Goal: Task Accomplishment & Management: Use online tool/utility

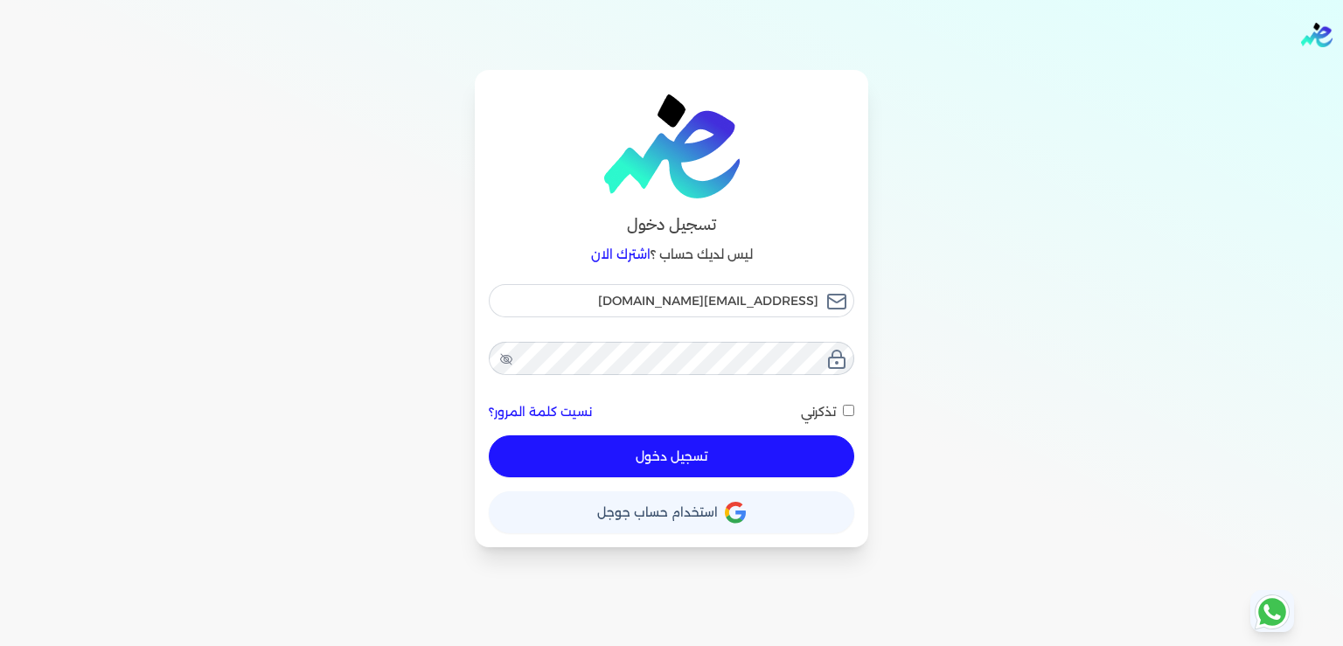
click at [635, 449] on button "تسجيل دخول" at bounding box center [671, 456] width 365 height 42
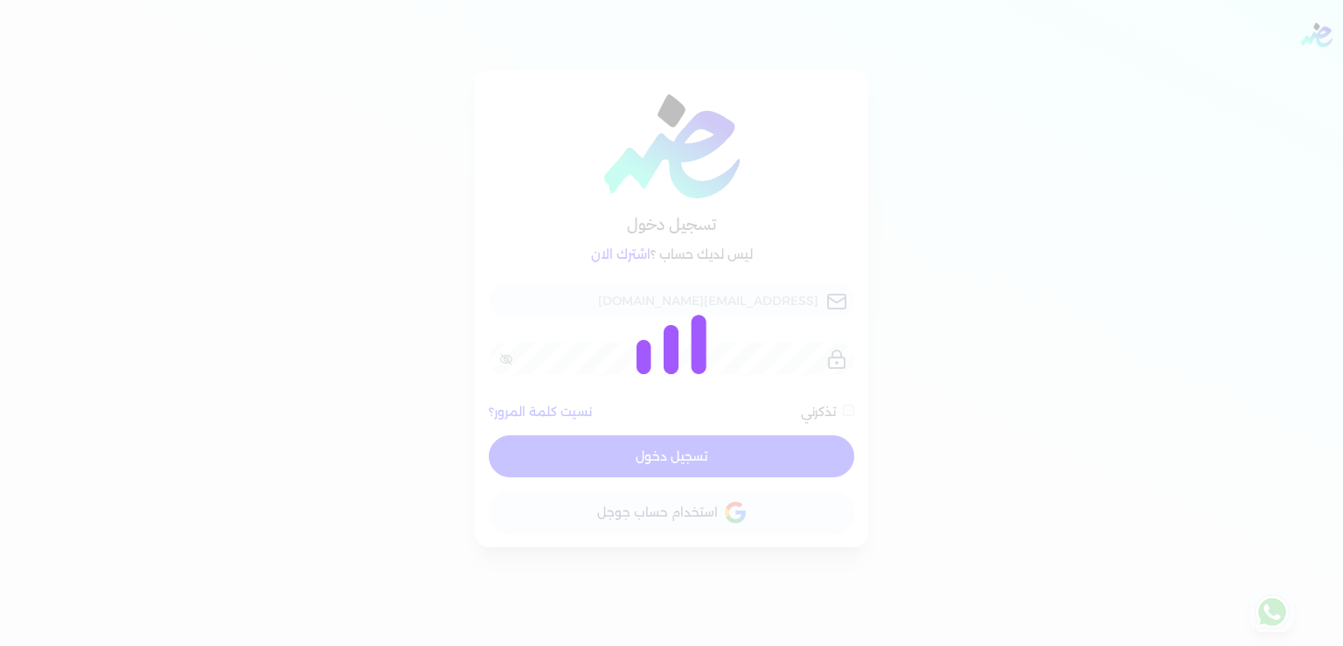
checkbox input "false"
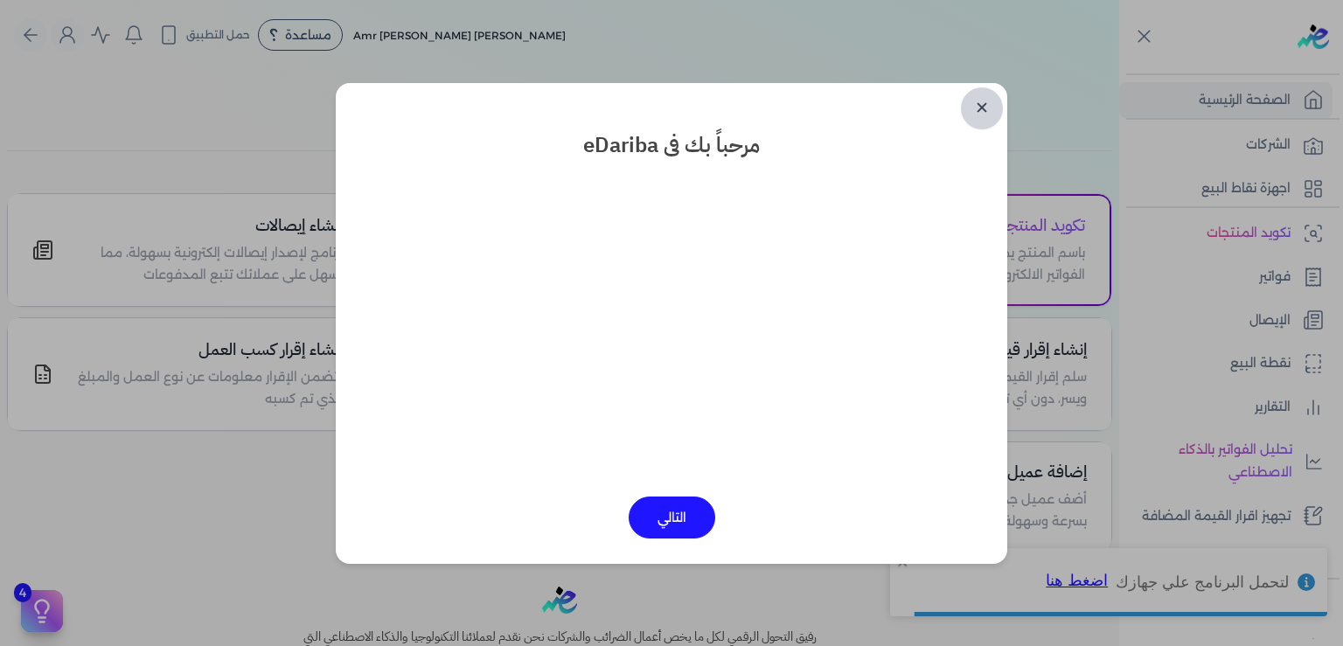
click at [984, 112] on link "✕" at bounding box center [982, 108] width 42 height 42
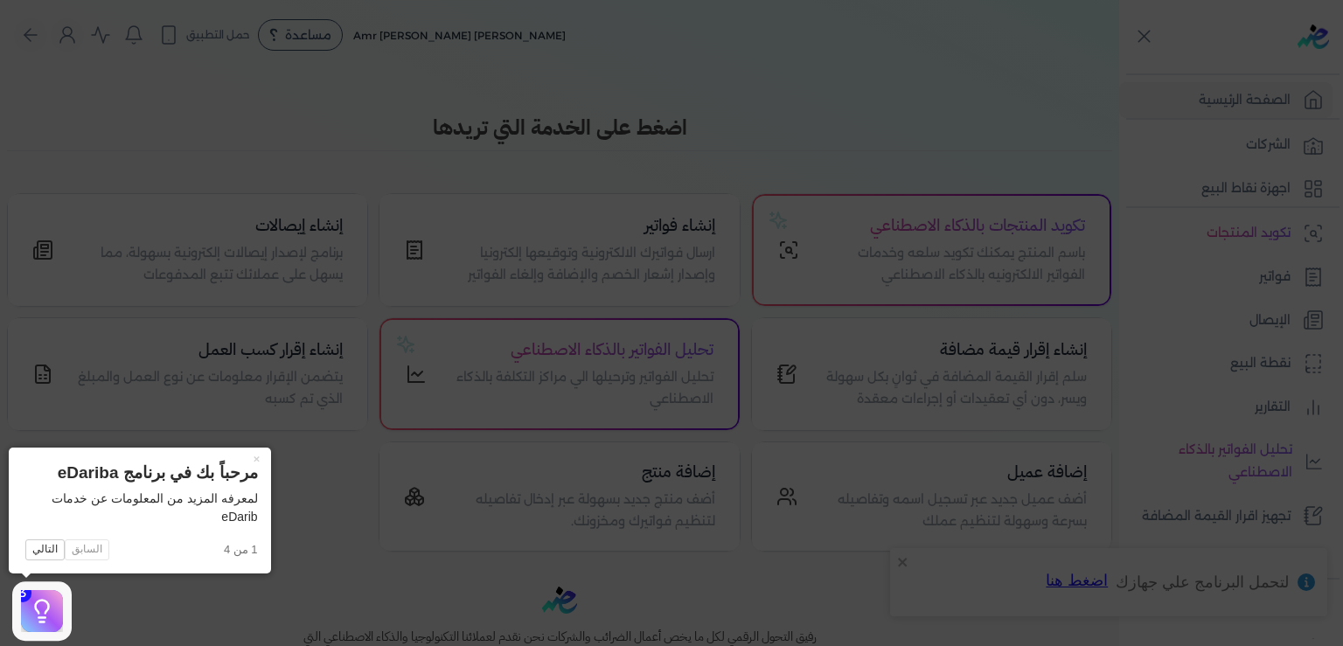
click at [269, 100] on icon at bounding box center [671, 323] width 1343 height 646
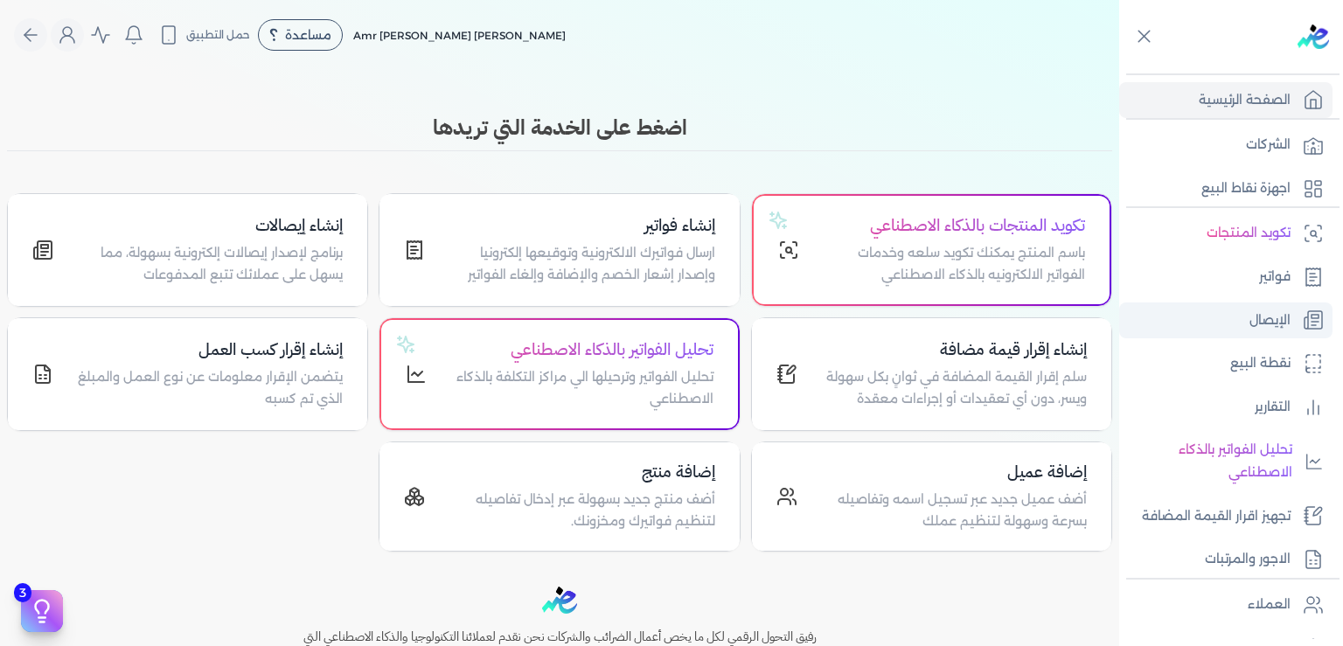
click at [1264, 326] on p "الإيصال" at bounding box center [1269, 320] width 41 height 23
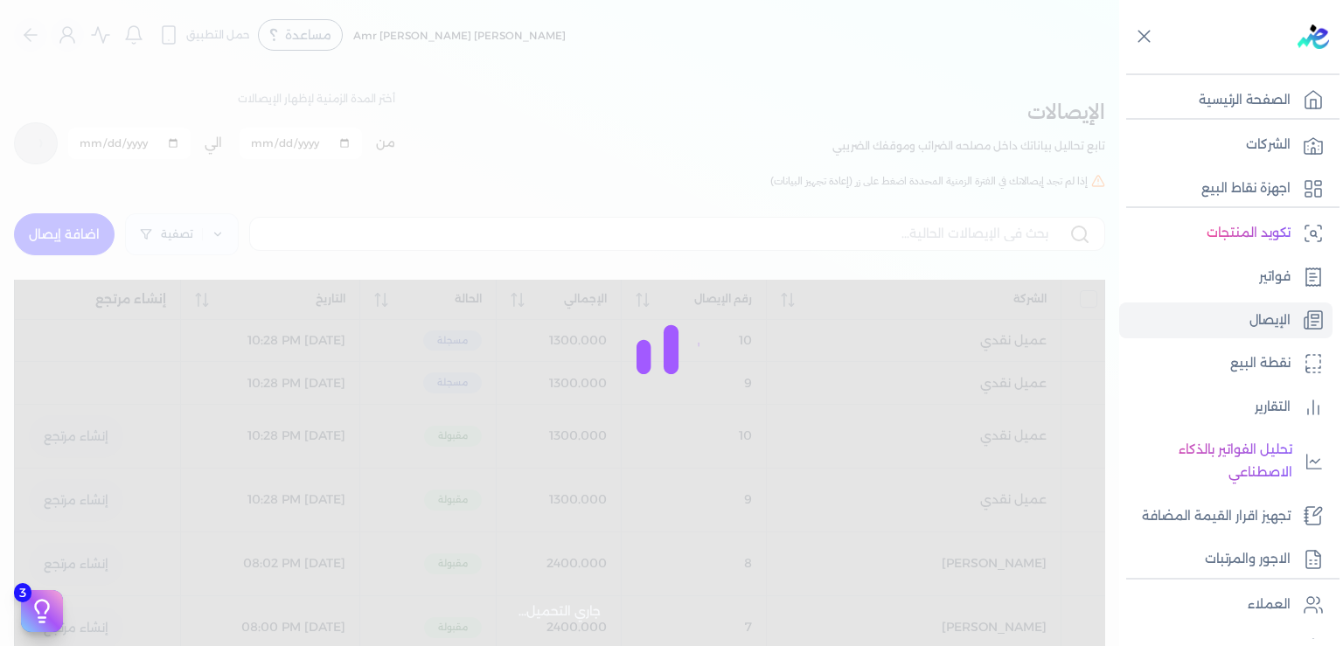
checkbox input "false"
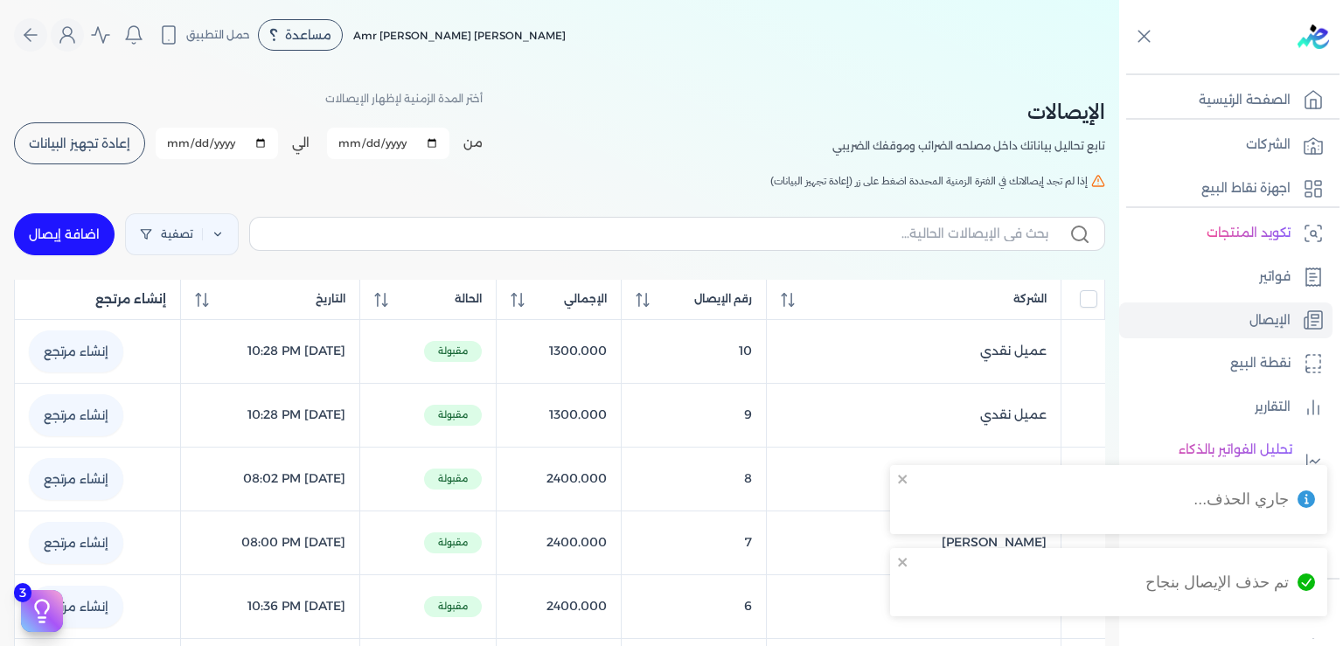
click at [96, 241] on link "اضافة إيصال" at bounding box center [64, 234] width 101 height 42
select select
select select "EGP"
select select "EGS"
select select "B"
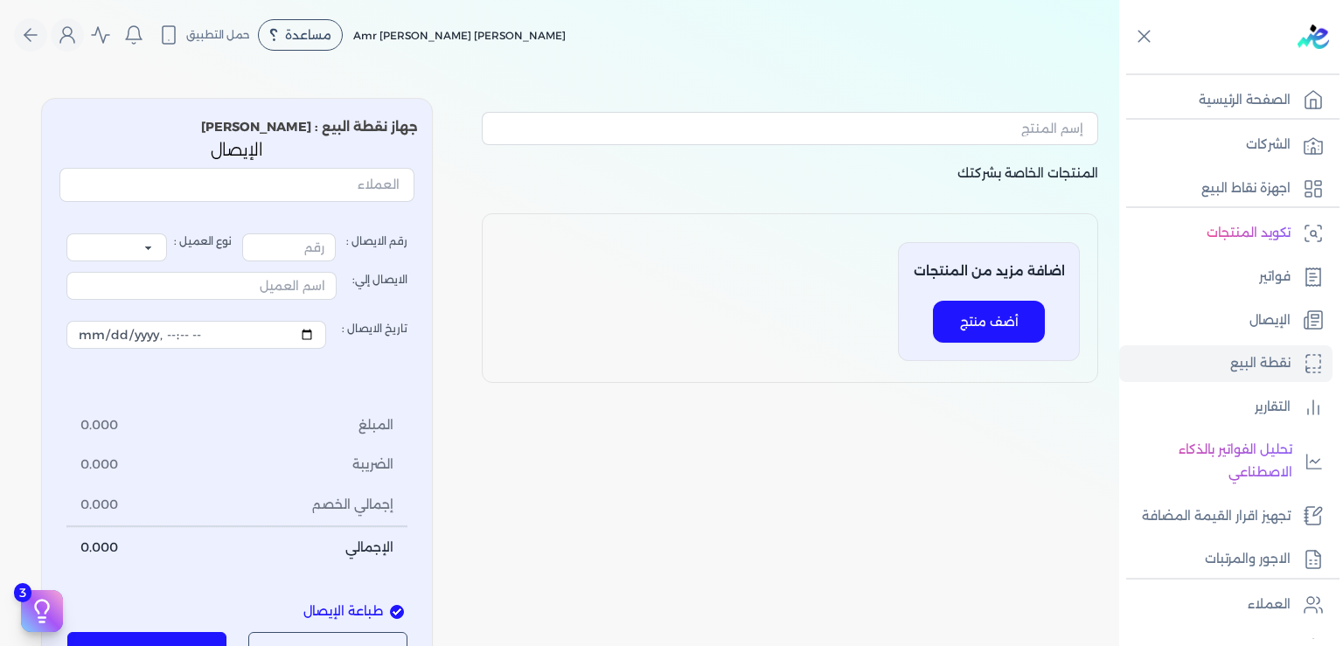
type input "11"
select select "P"
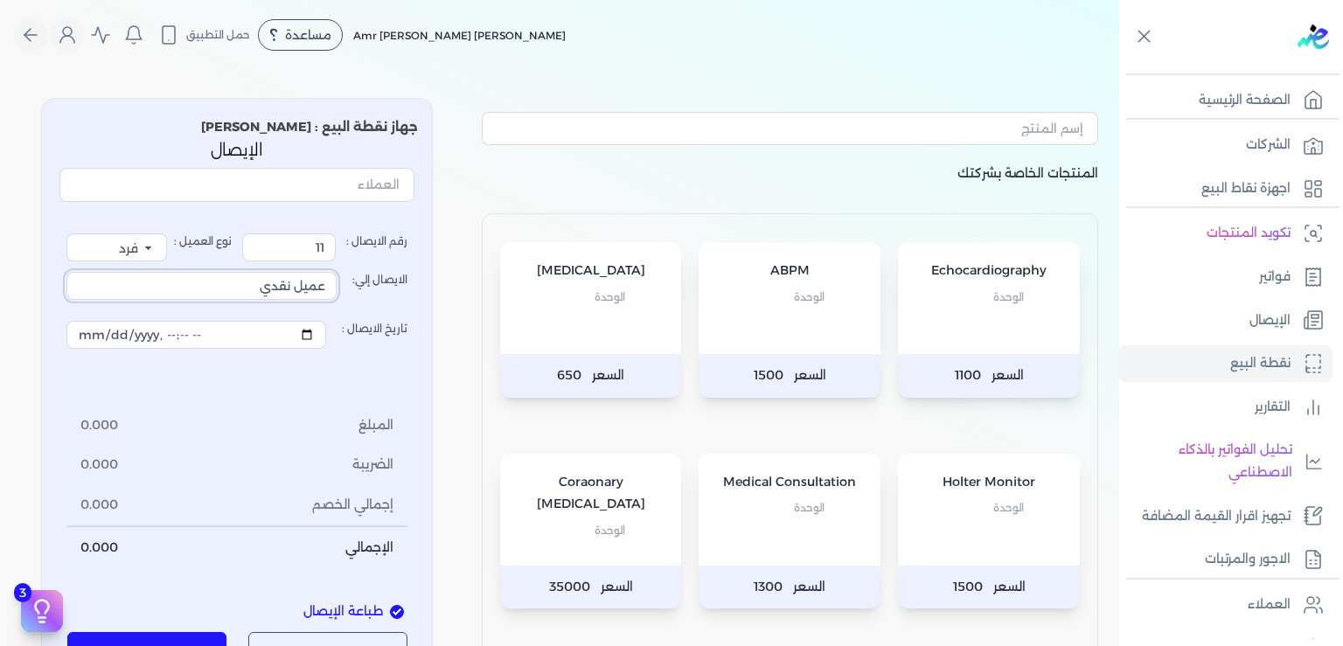
drag, startPoint x: 247, startPoint y: 289, endPoint x: 642, endPoint y: 294, distance: 395.2
click at [337, 294] on input "عميل نقدي" at bounding box center [201, 286] width 270 height 28
type input "/"
type input "[PERSON_NAME]"
click at [801, 505] on span "الوحدة" at bounding box center [809, 508] width 31 height 23
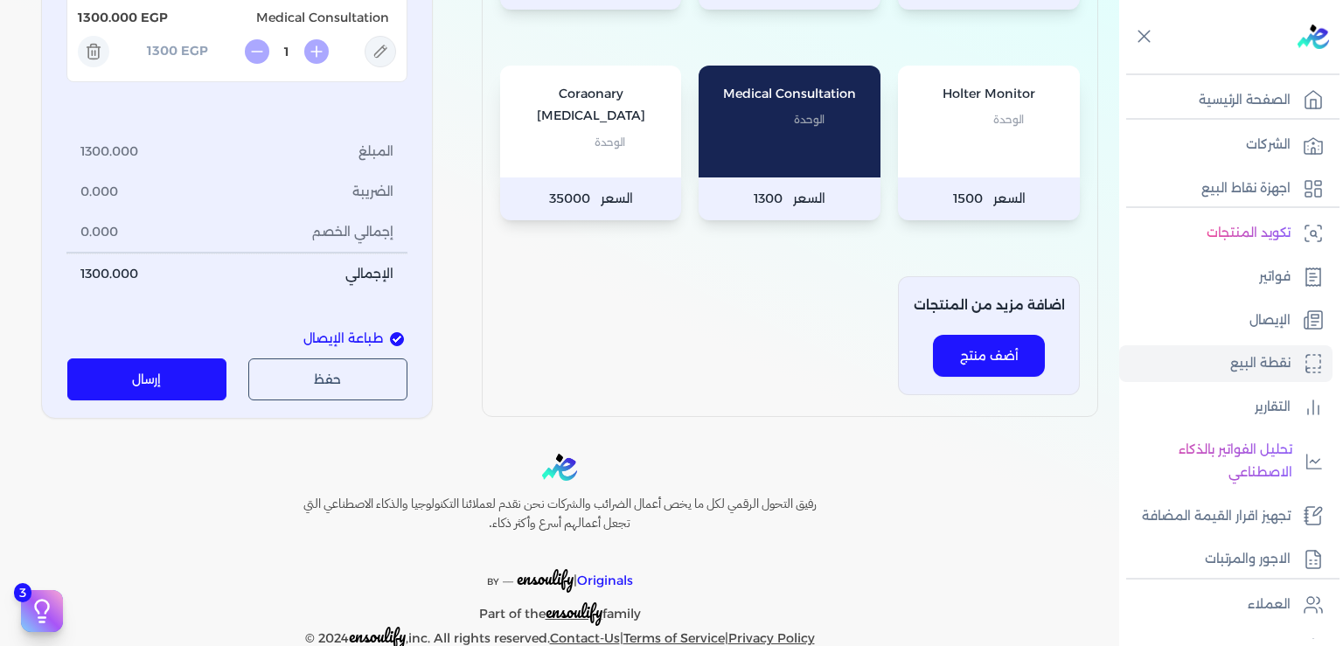
scroll to position [425, 0]
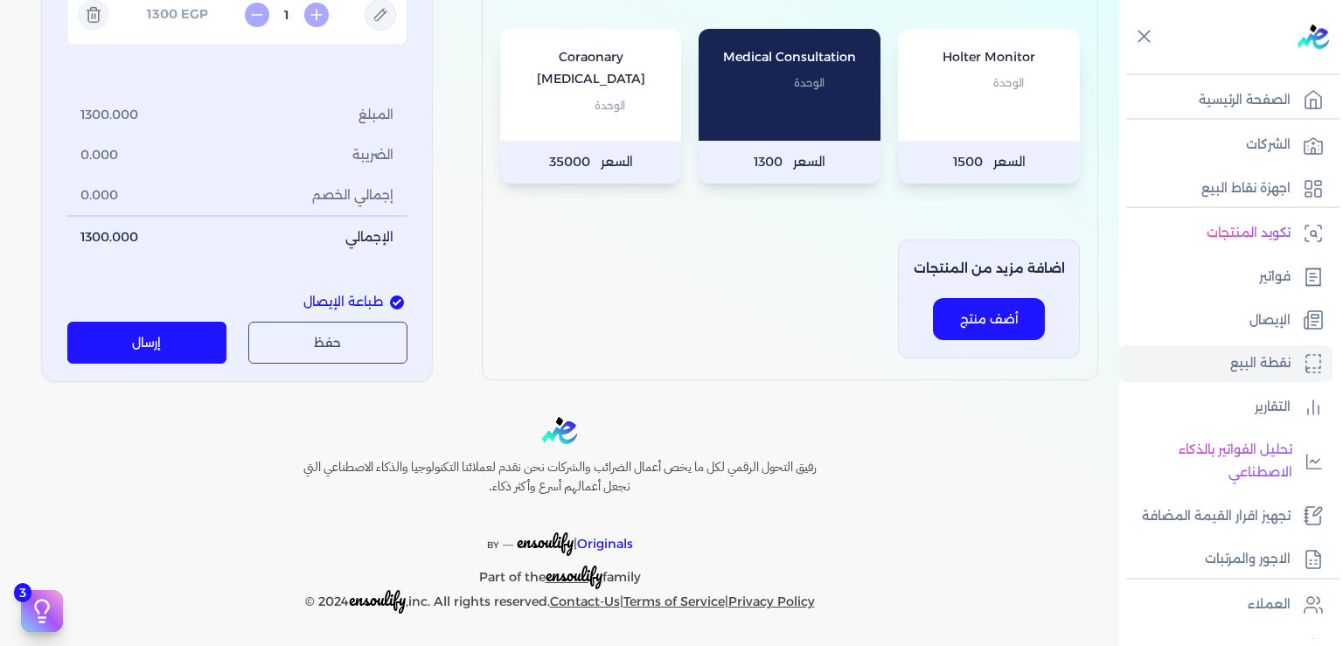
click at [177, 356] on button "إرسال" at bounding box center [147, 343] width 160 height 42
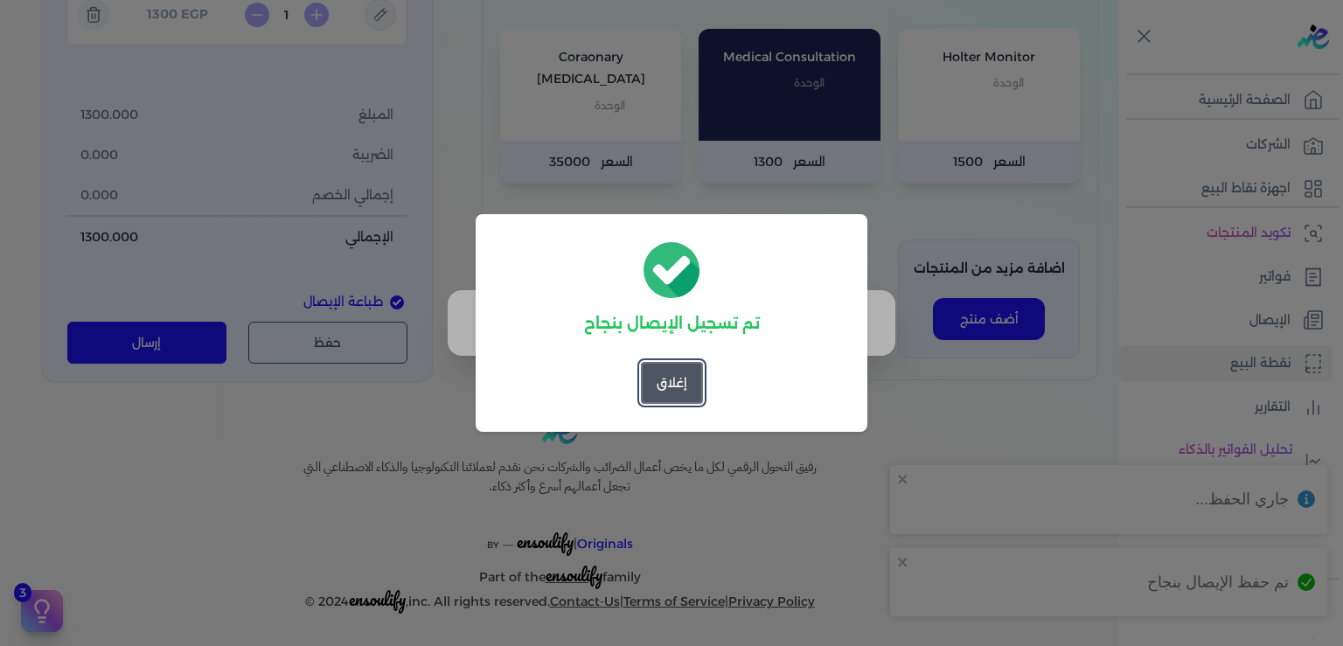
click at [685, 381] on button "إغلاق" at bounding box center [672, 383] width 62 height 42
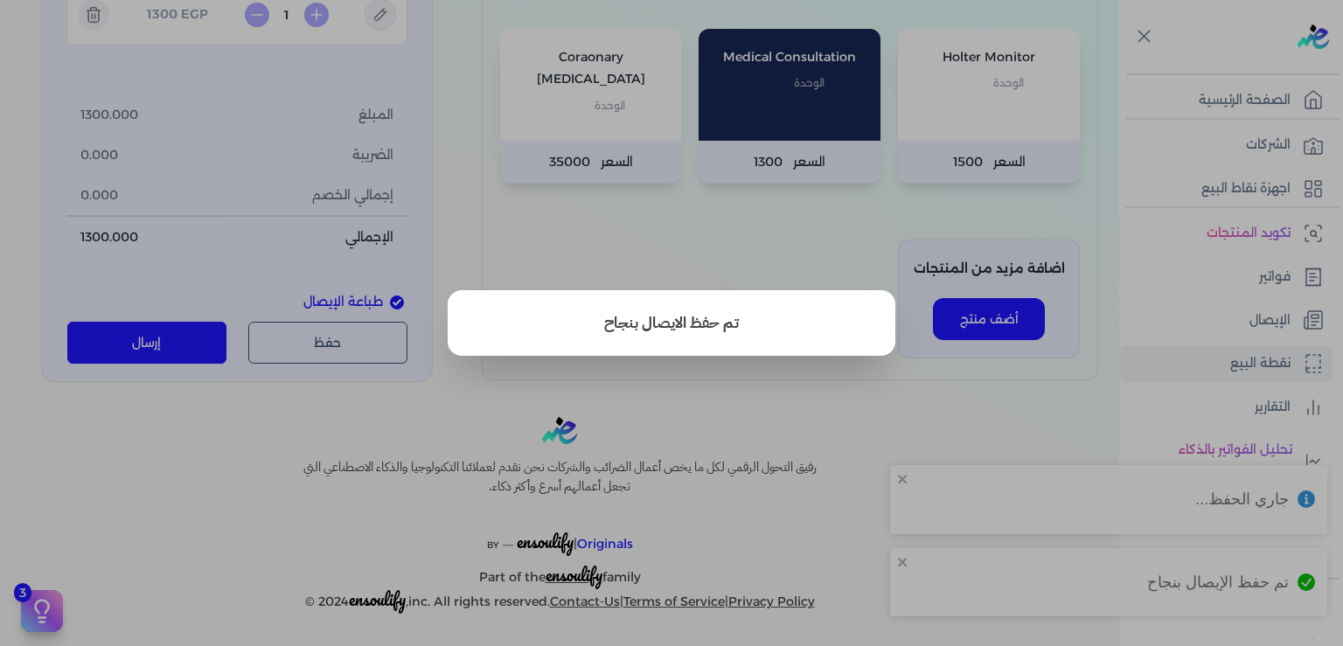
click at [911, 419] on button "close" at bounding box center [671, 323] width 1343 height 646
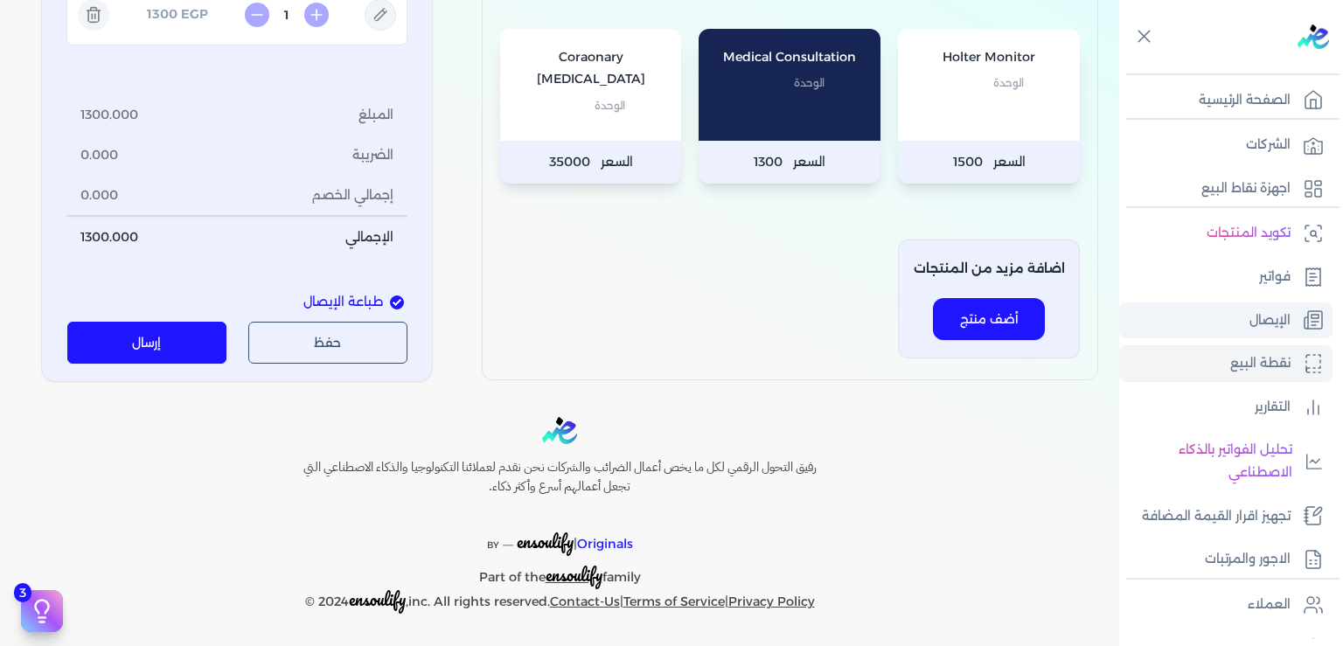
click at [1260, 326] on p "الإيصال" at bounding box center [1269, 320] width 41 height 23
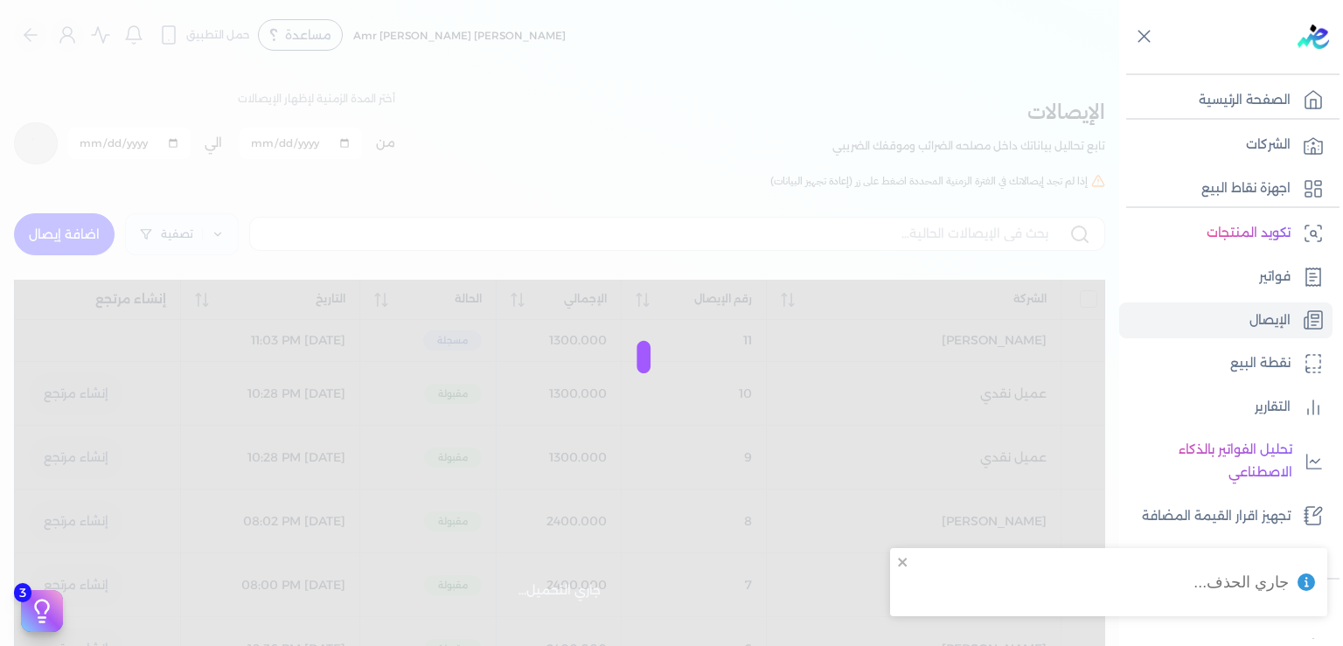
checkbox input "false"
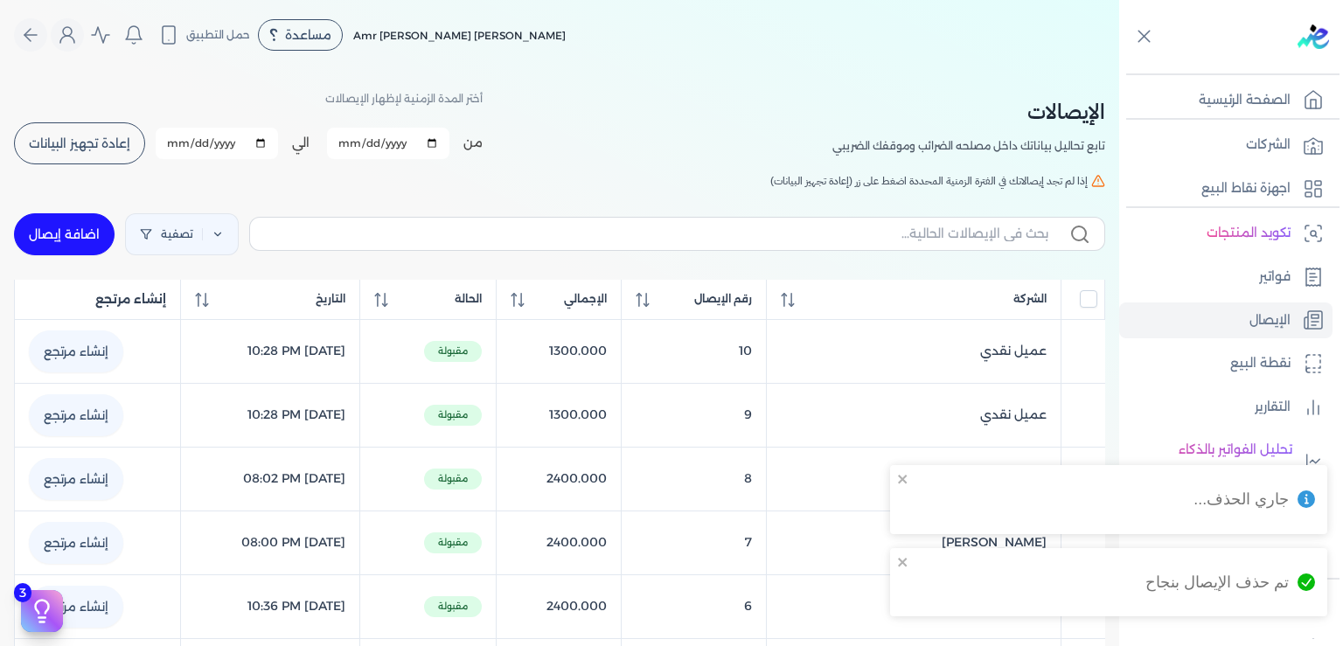
click at [86, 233] on link "اضافة إيصال" at bounding box center [64, 234] width 101 height 42
select select "EGP"
select select "EGS"
select select "B"
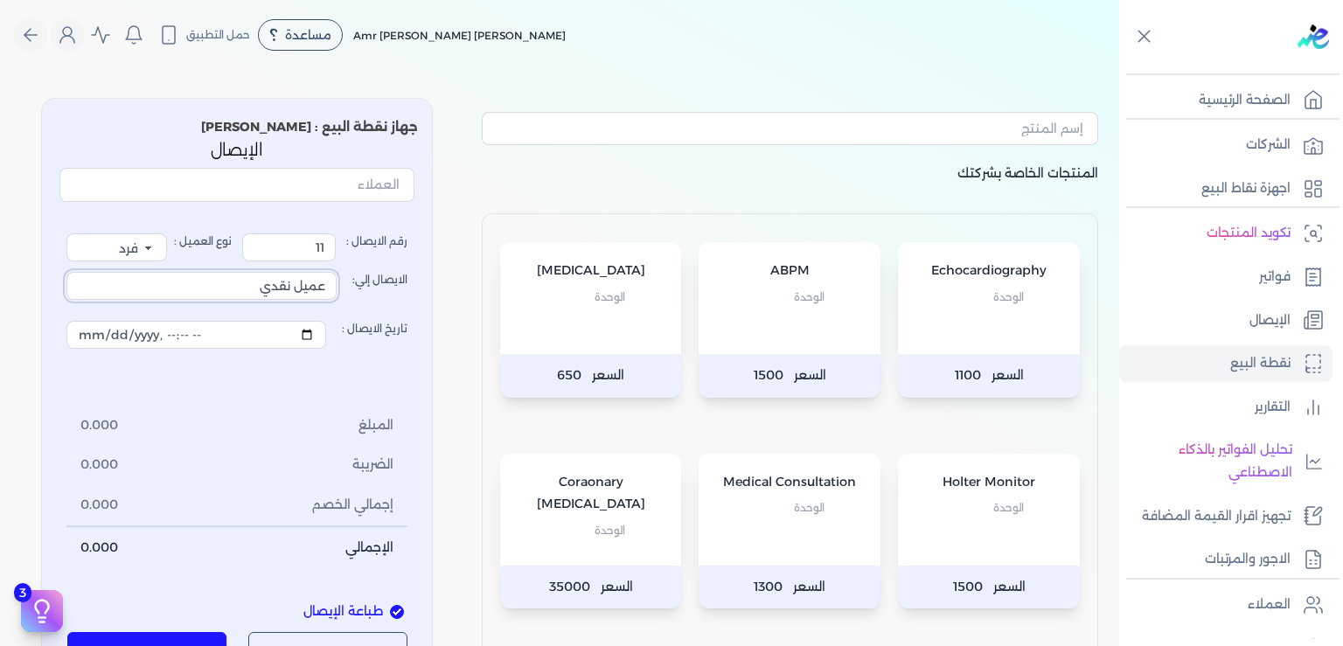
drag, startPoint x: 268, startPoint y: 282, endPoint x: 587, endPoint y: 341, distance: 323.7
click at [337, 300] on input "عميل نقدي" at bounding box center [201, 286] width 270 height 28
type input "[PERSON_NAME]"
click at [769, 509] on p "الوحدة" at bounding box center [789, 508] width 147 height 23
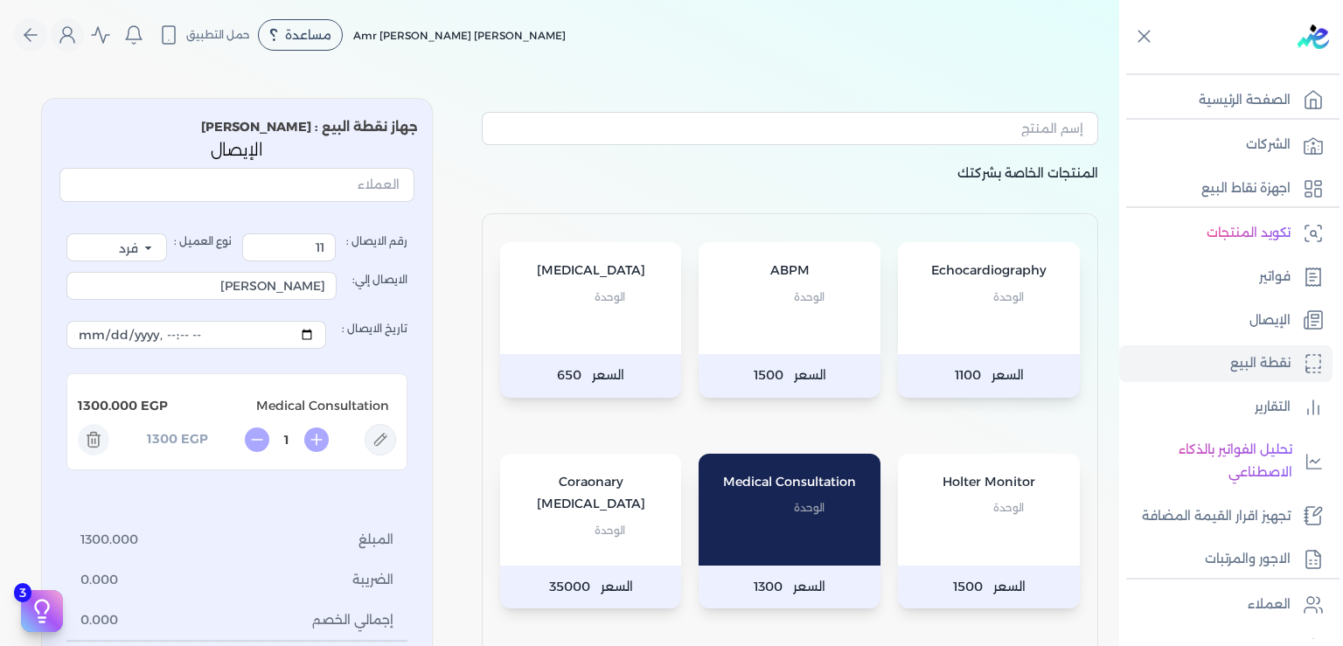
scroll to position [425, 0]
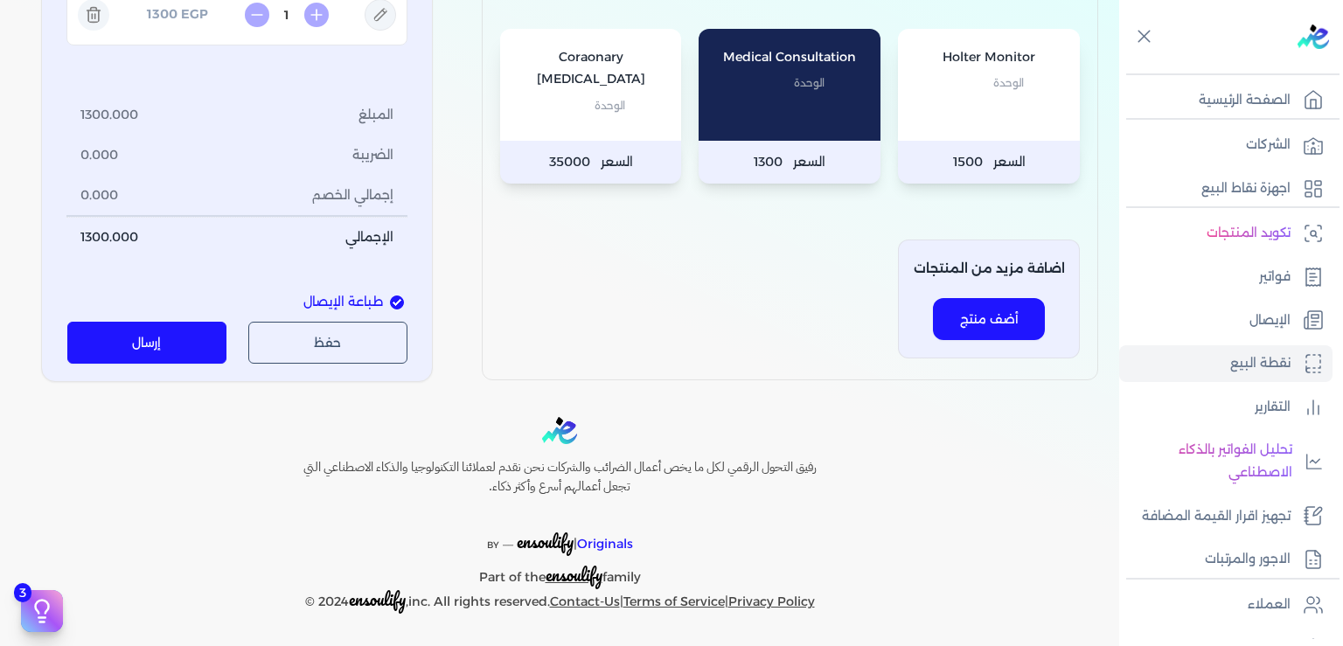
click at [163, 344] on button "إرسال" at bounding box center [147, 343] width 160 height 42
click at [0, 0] on div at bounding box center [0, 0] width 0 height 0
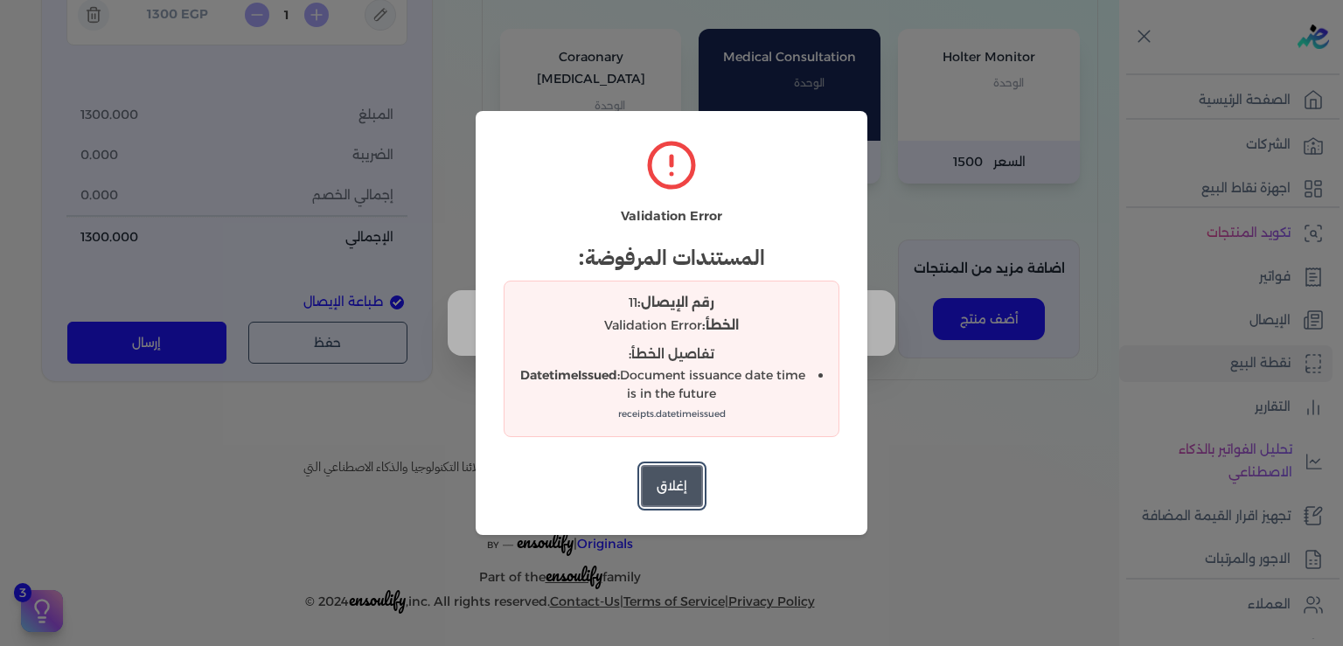
click at [672, 489] on button "إغلاق" at bounding box center [672, 486] width 62 height 42
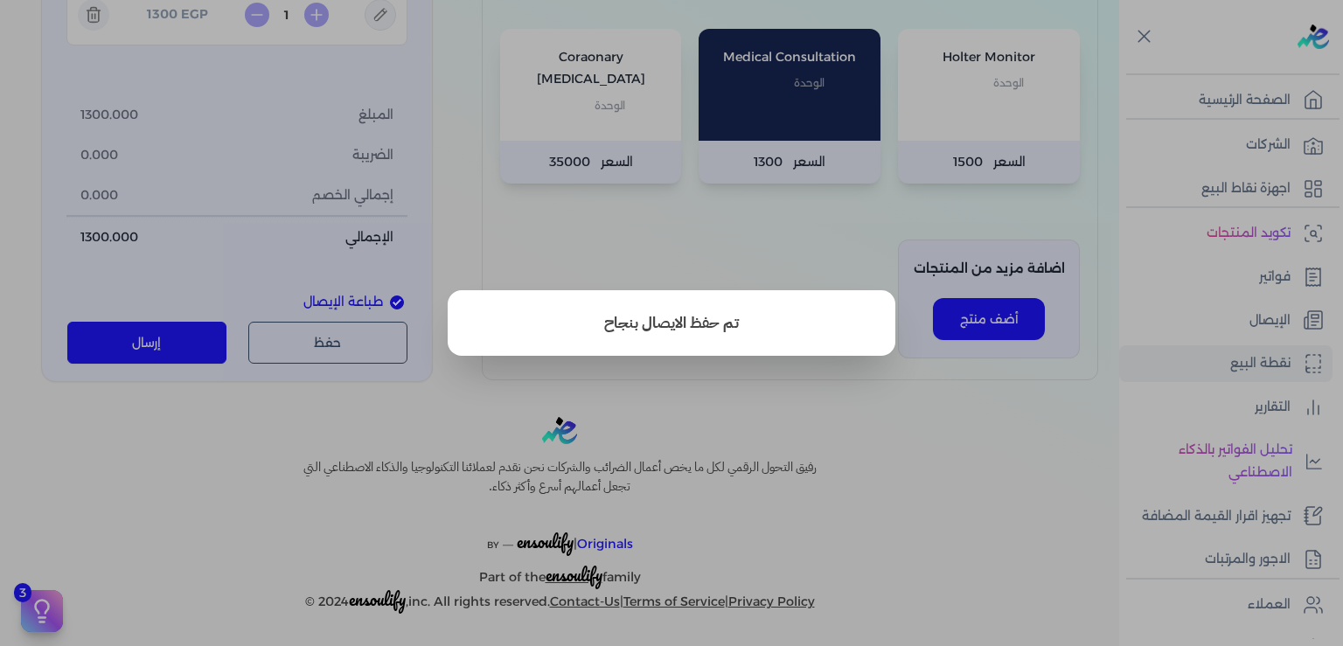
click at [152, 509] on button "close" at bounding box center [671, 323] width 1343 height 646
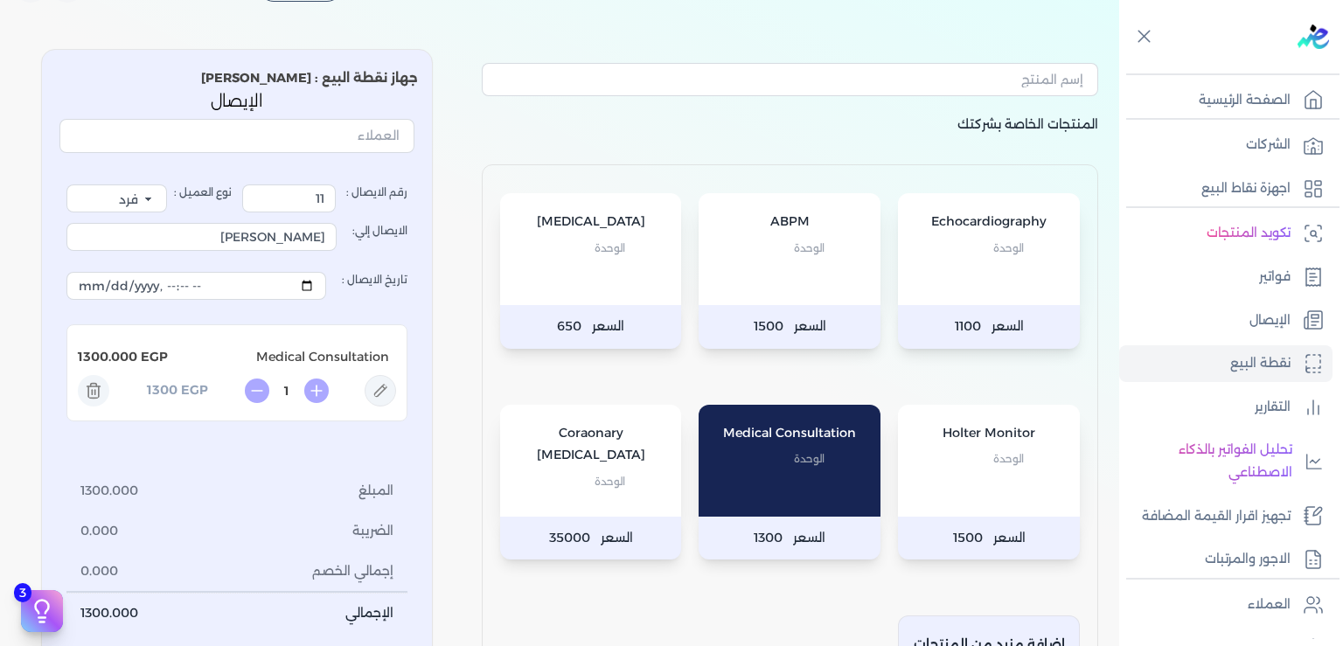
scroll to position [0, 0]
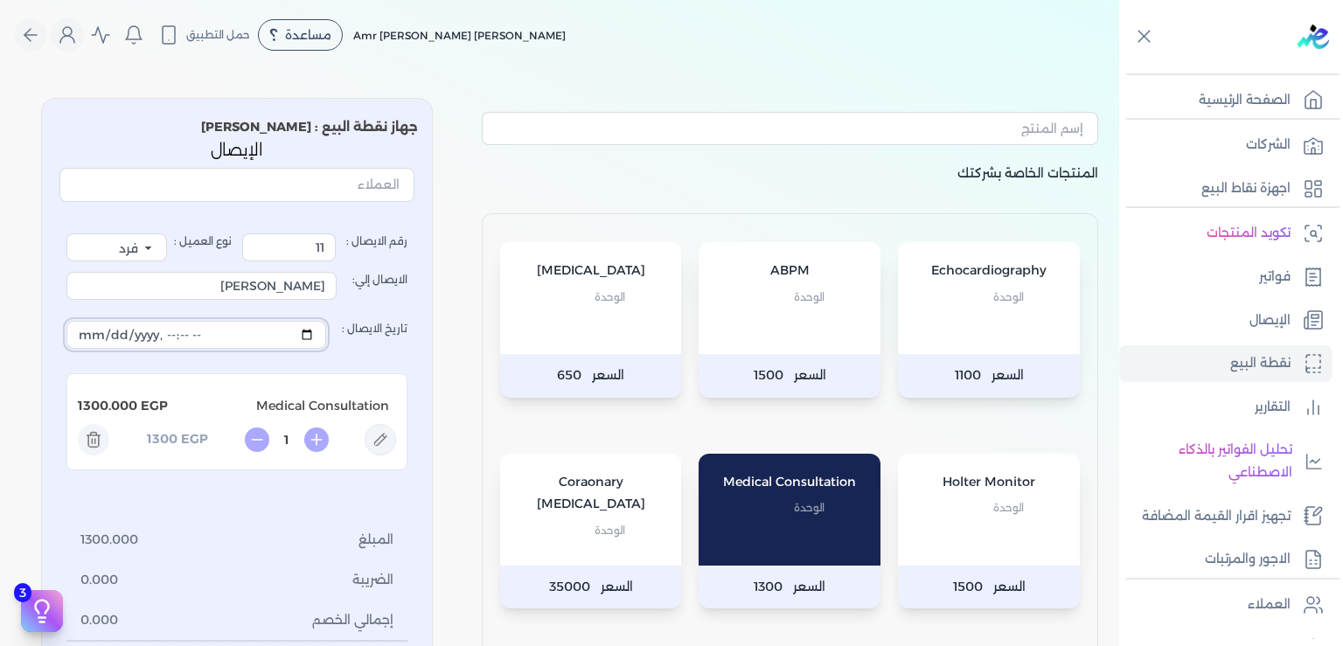
click at [181, 341] on input "تاريخ الايصال :" at bounding box center [196, 335] width 260 height 28
type input "[DATE]T22:04:59"
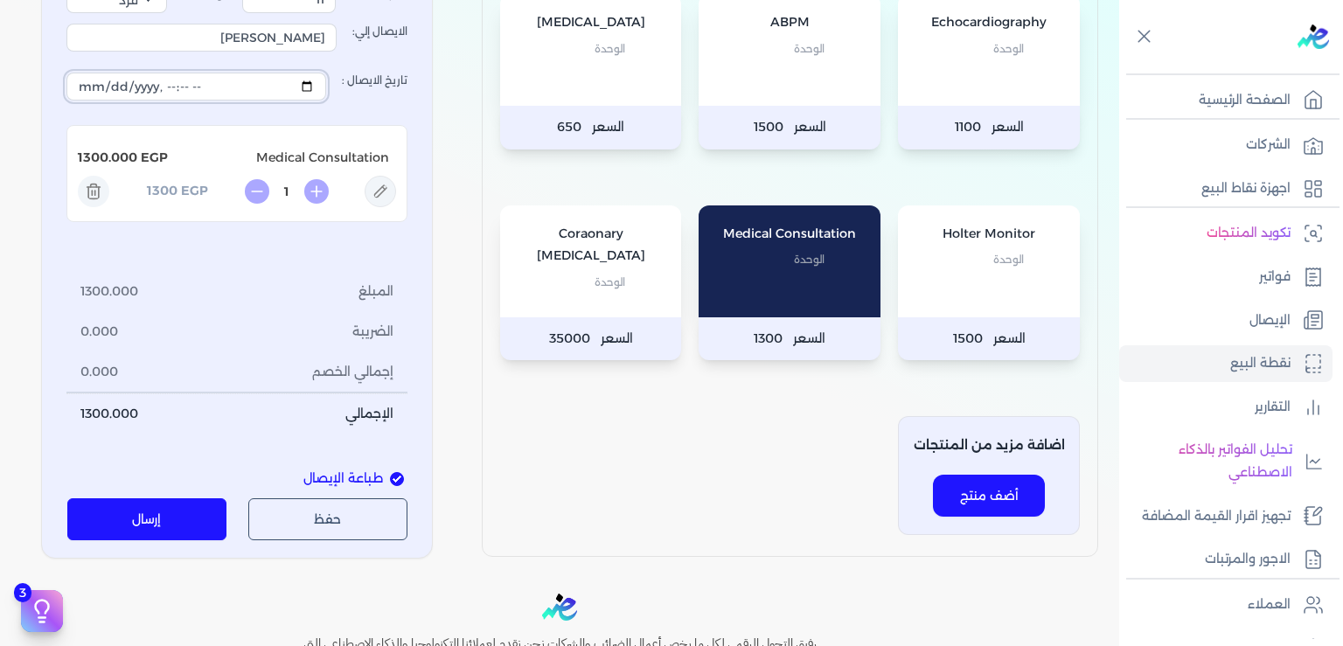
scroll to position [425, 0]
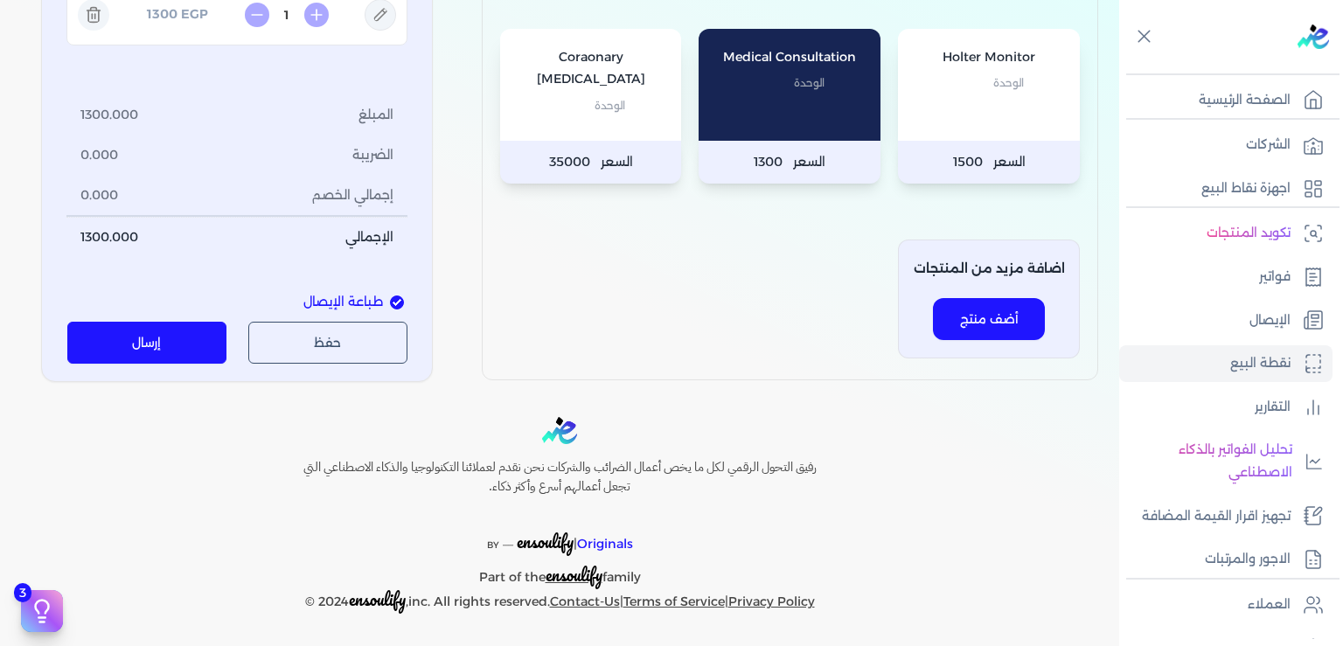
click at [180, 348] on button "إرسال" at bounding box center [147, 343] width 160 height 42
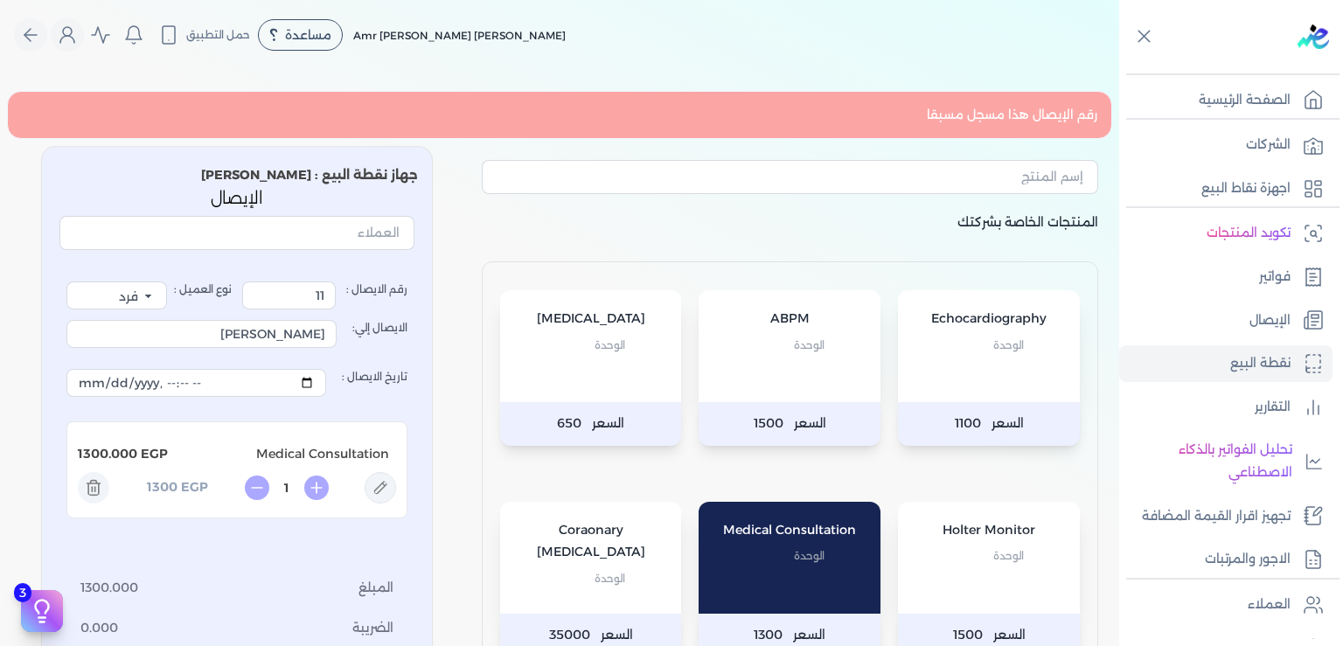
scroll to position [0, 0]
drag, startPoint x: 320, startPoint y: 296, endPoint x: 381, endPoint y: 309, distance: 62.8
click at [336, 309] on input "11" at bounding box center [289, 296] width 94 height 28
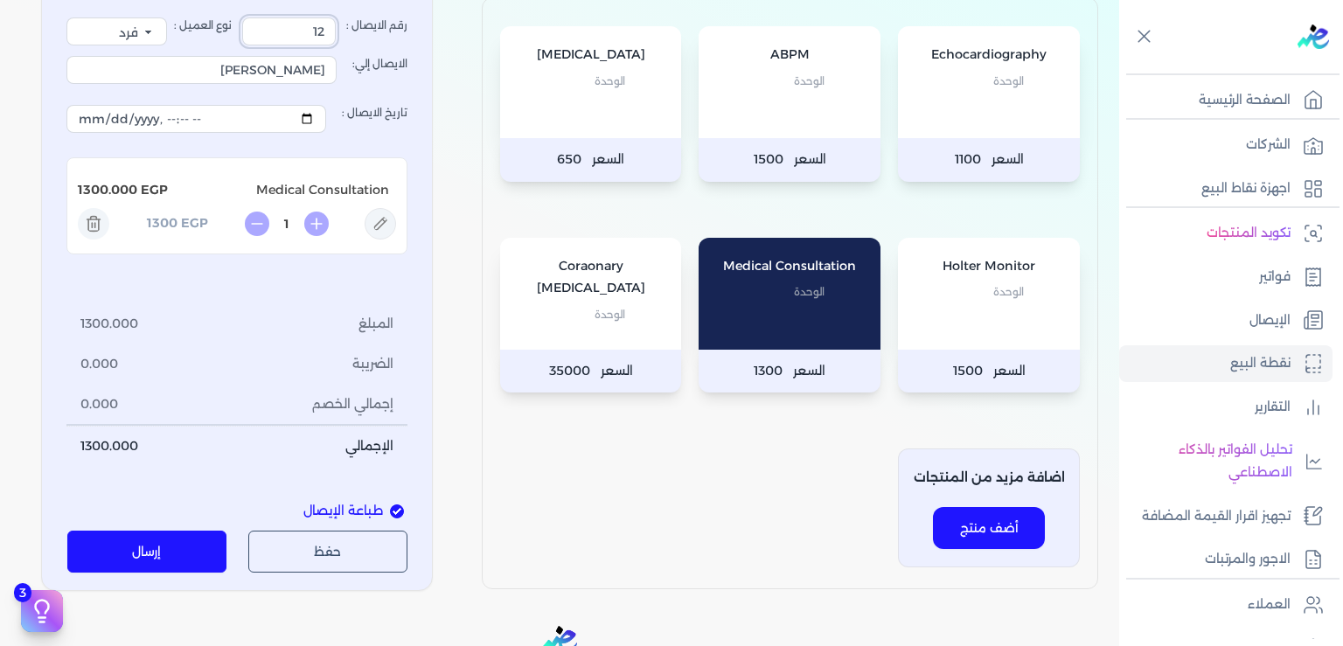
type input "12"
click at [176, 558] on button "إرسال" at bounding box center [147, 552] width 160 height 42
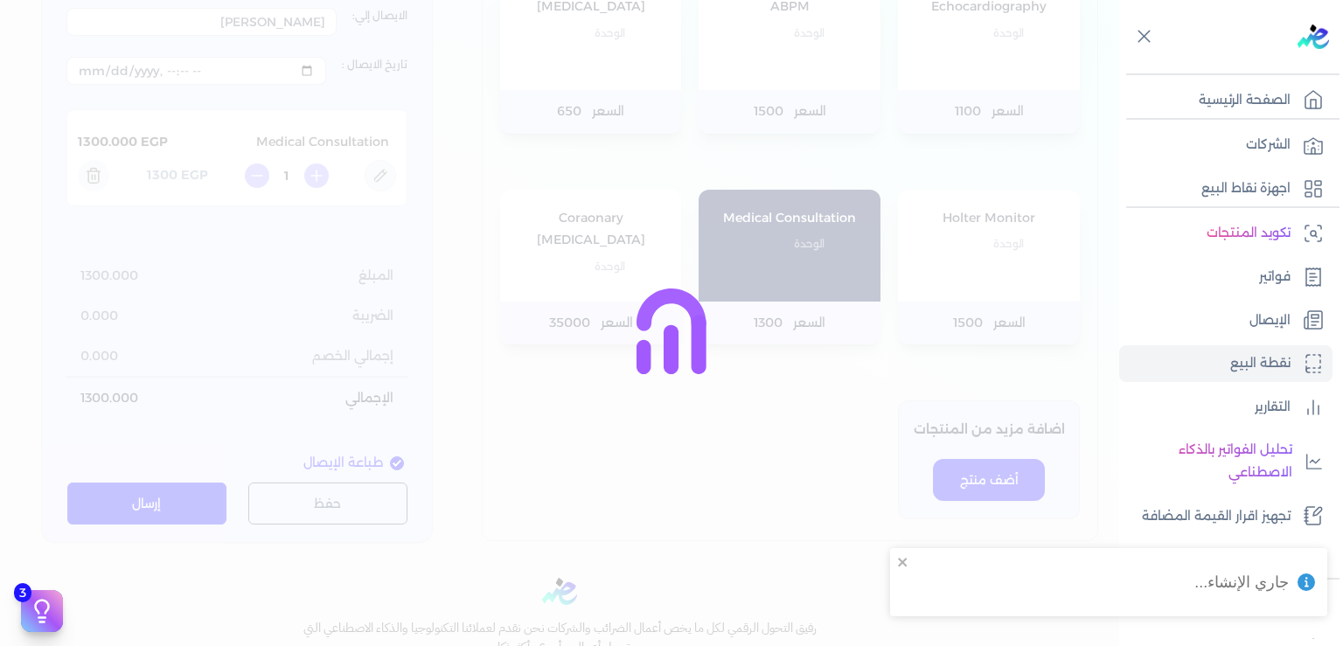
scroll to position [216, 0]
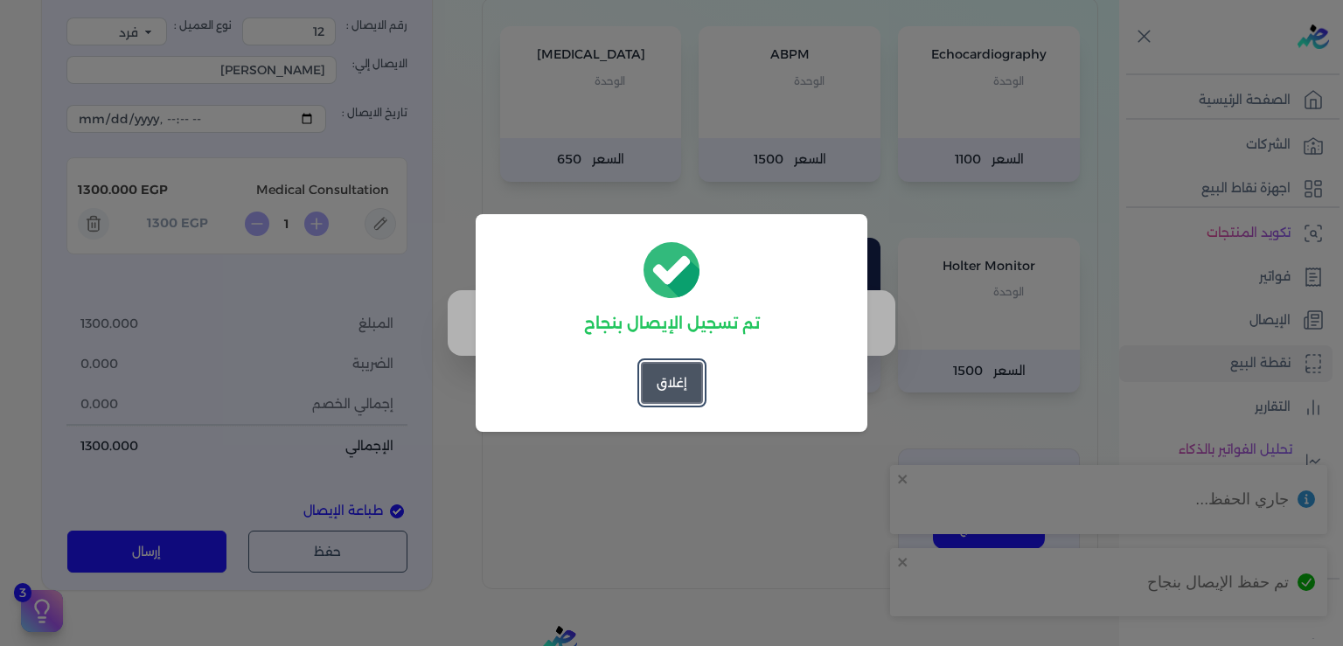
click at [677, 381] on button "إغلاق" at bounding box center [672, 383] width 62 height 42
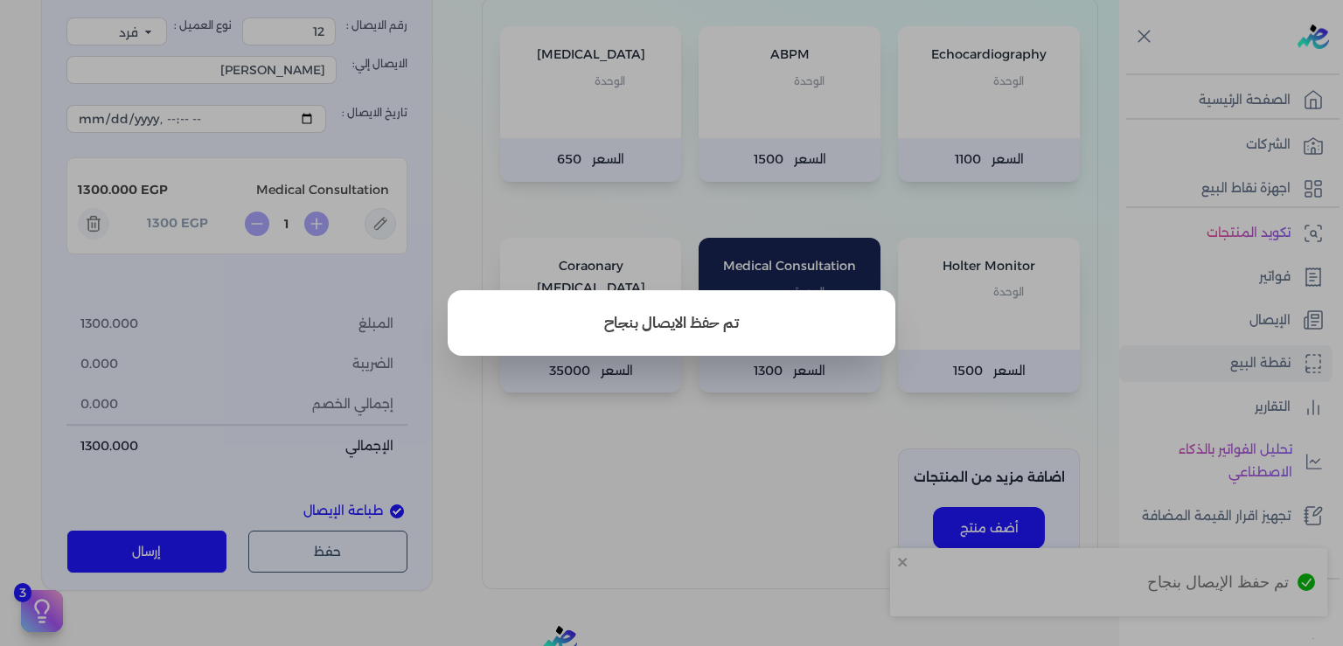
click at [621, 588] on button "close" at bounding box center [671, 323] width 1343 height 646
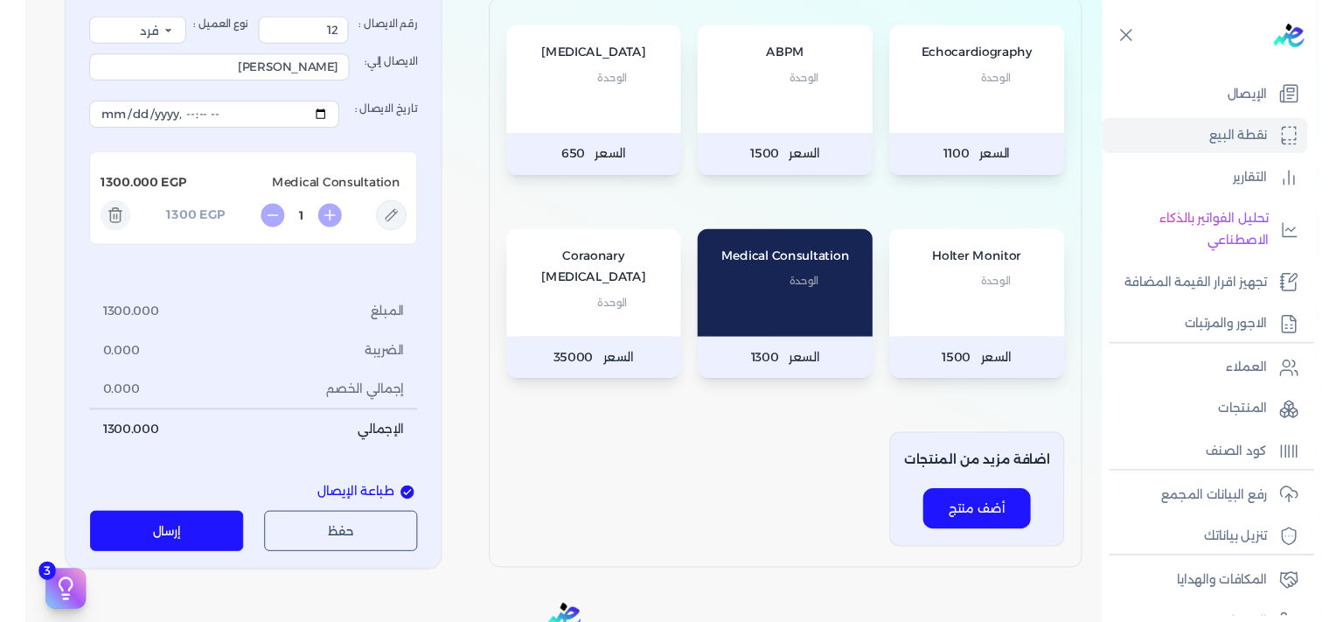
scroll to position [318, 0]
